Goal: Transaction & Acquisition: Purchase product/service

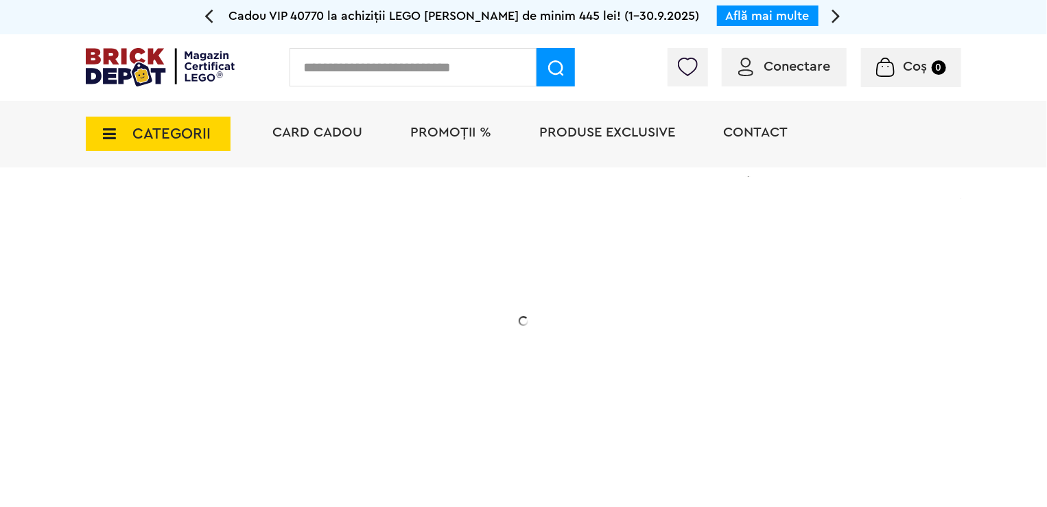
click at [95, 135] on icon at bounding box center [105, 133] width 21 height 15
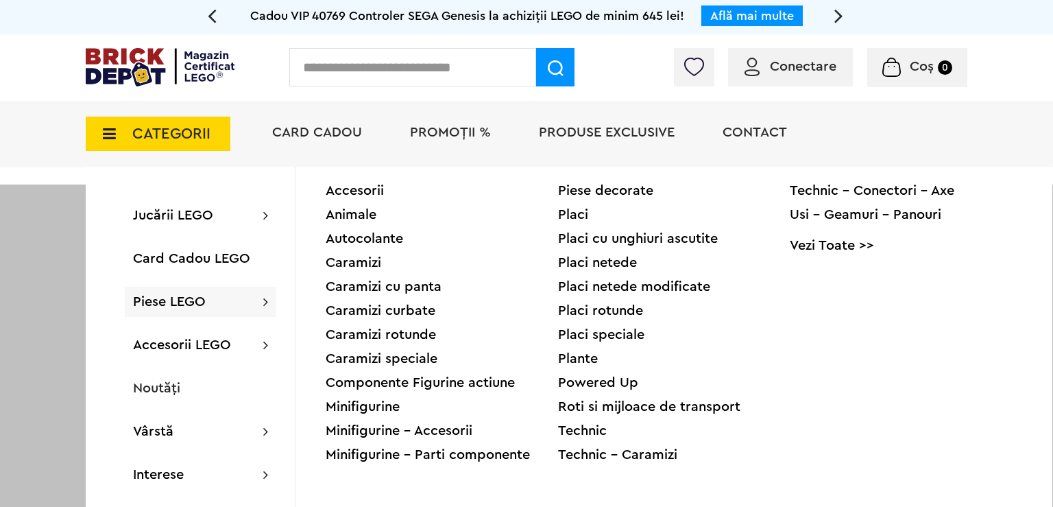
click at [614, 191] on div "Piese decorate" at bounding box center [674, 191] width 232 height 14
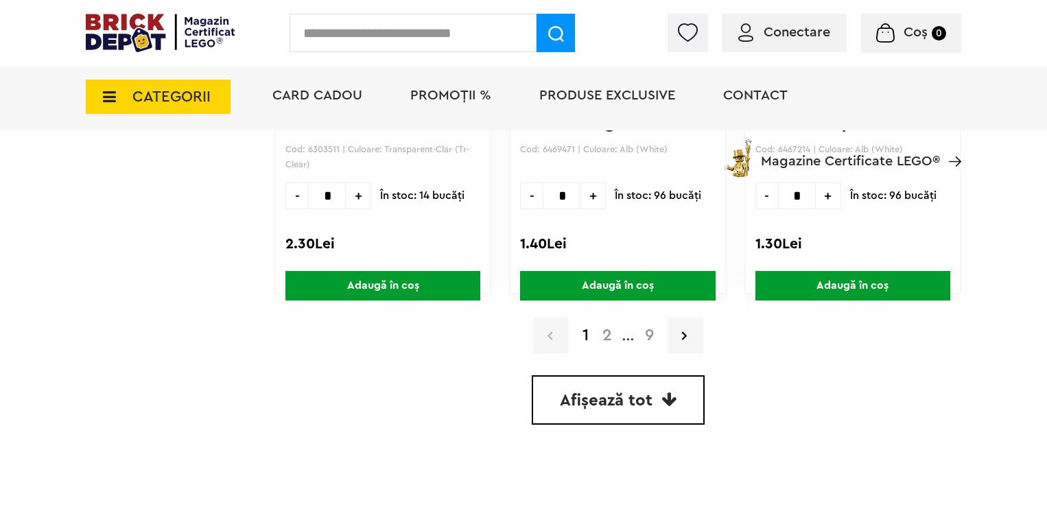
scroll to position [4252, 0]
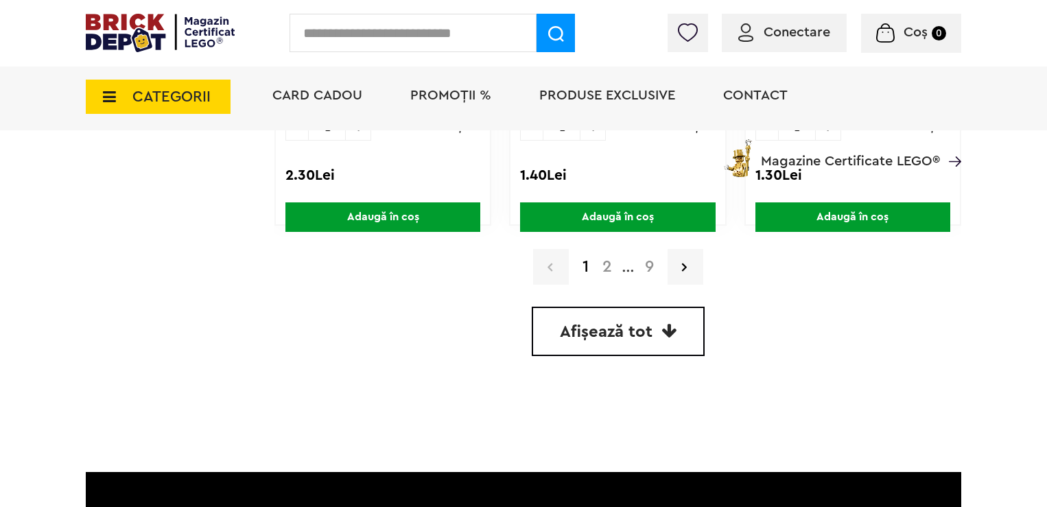
click at [604, 324] on span "Afișează tot" at bounding box center [606, 332] width 93 height 16
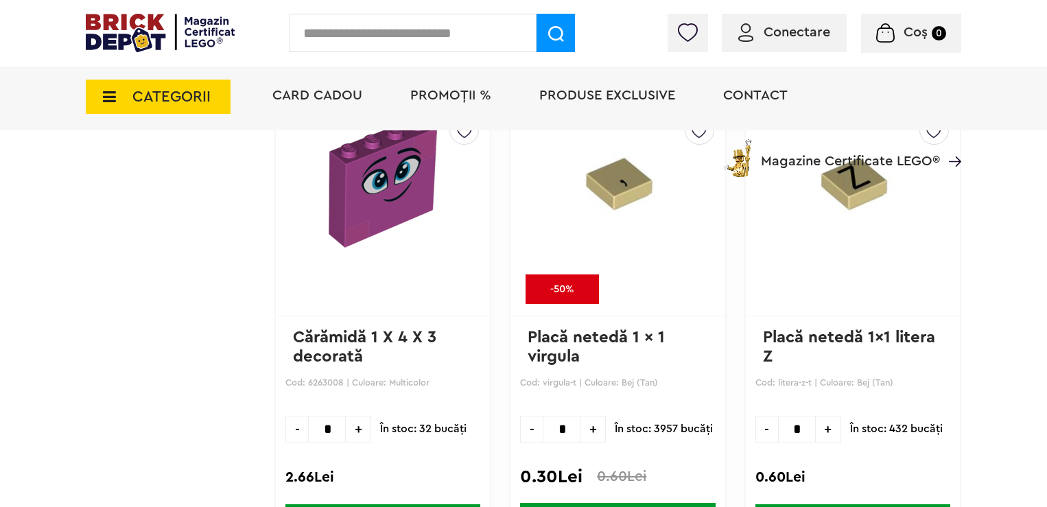
scroll to position [16621, 0]
